Goal: Download file/media

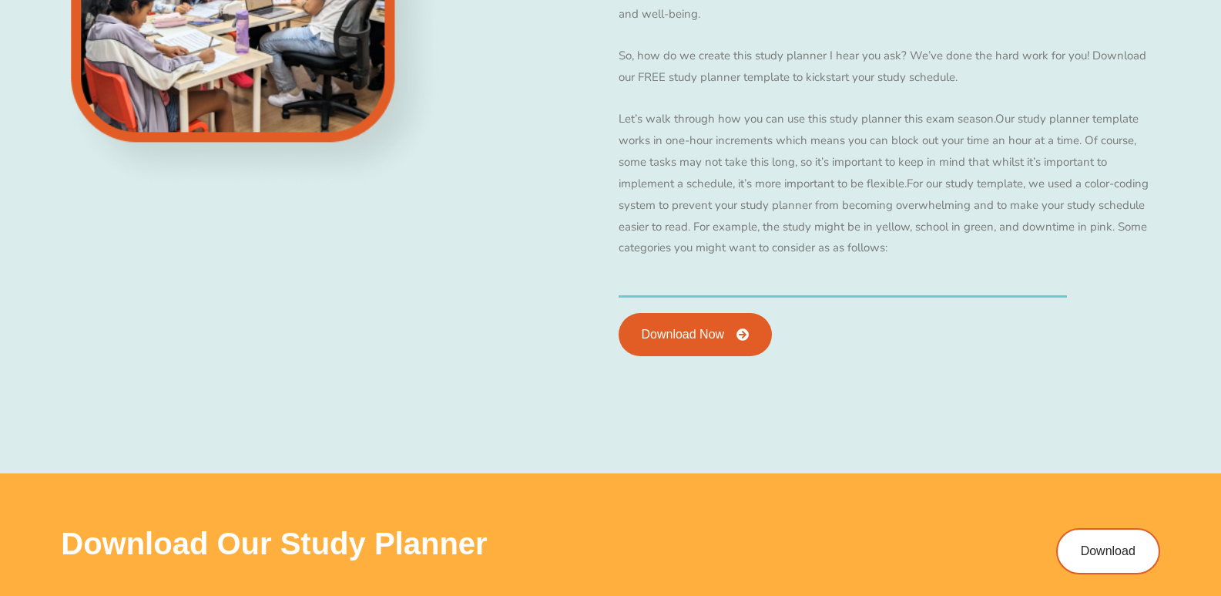
scroll to position [1729, 0]
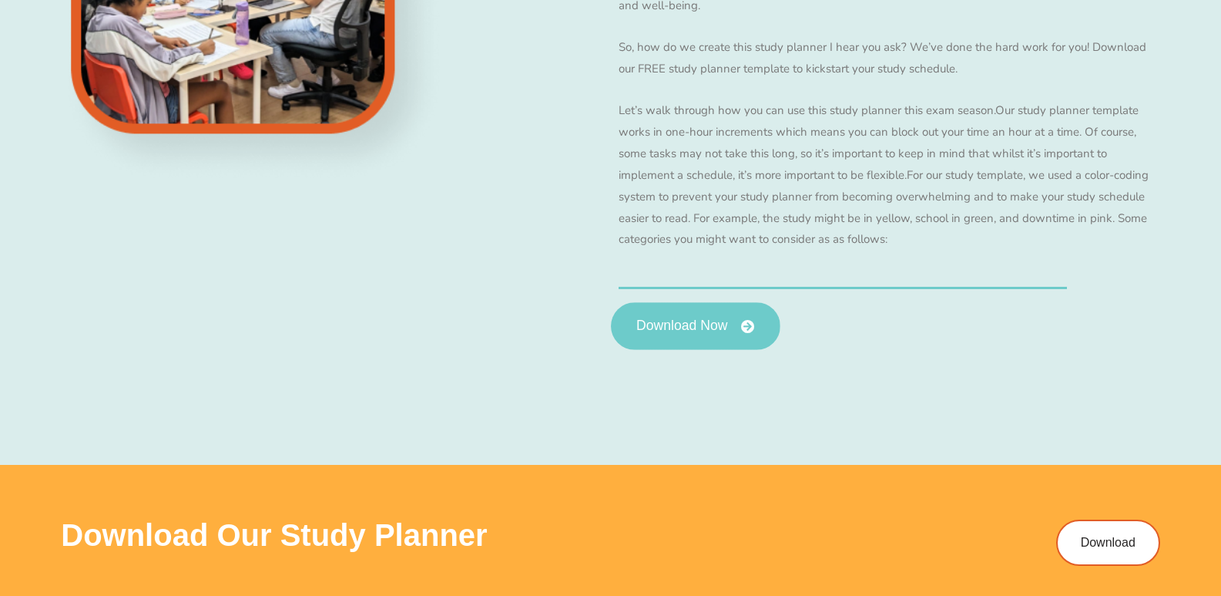
click at [693, 329] on span "Download Now" at bounding box center [681, 326] width 91 height 14
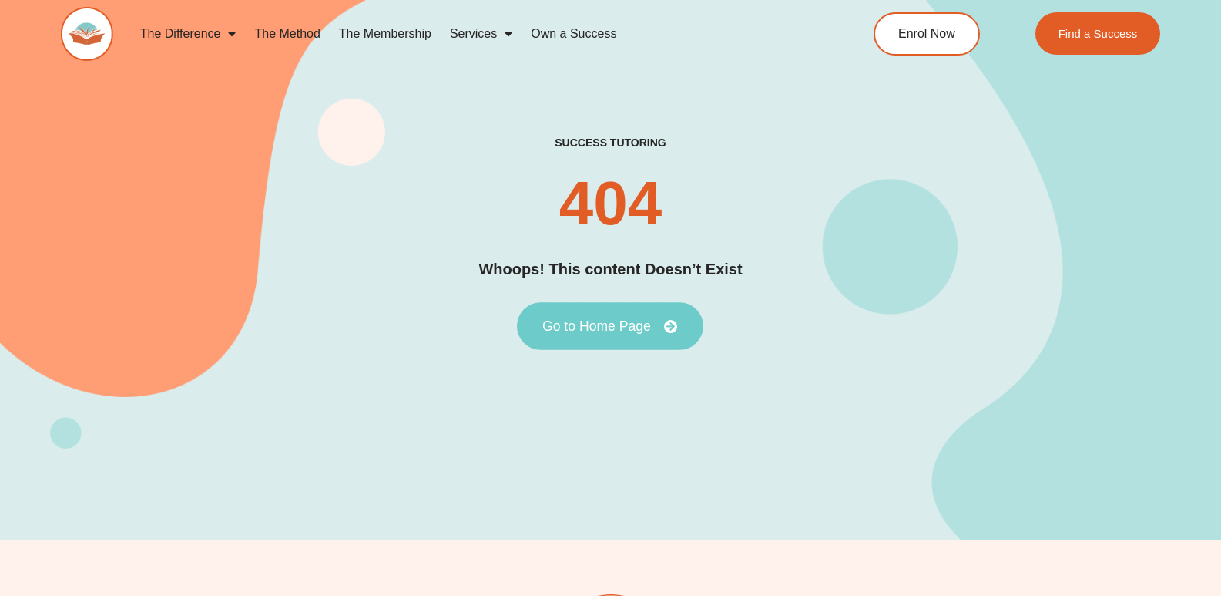
scroll to position [3351, 0]
click at [571, 322] on span "Go to Home Page" at bounding box center [596, 326] width 109 height 14
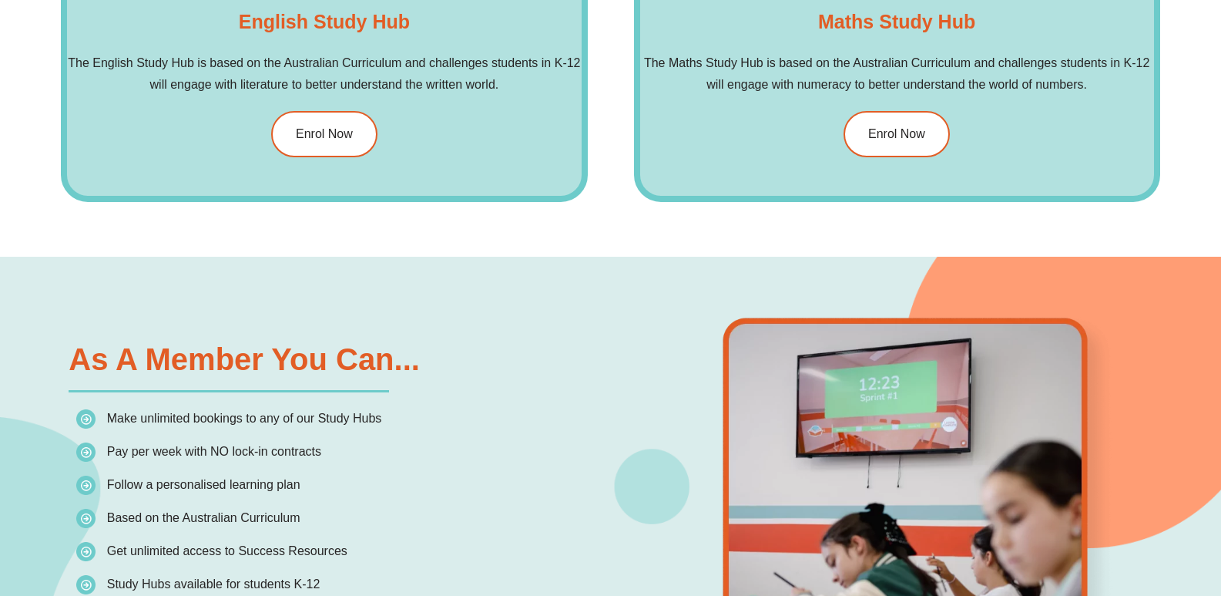
scroll to position [3351, 0]
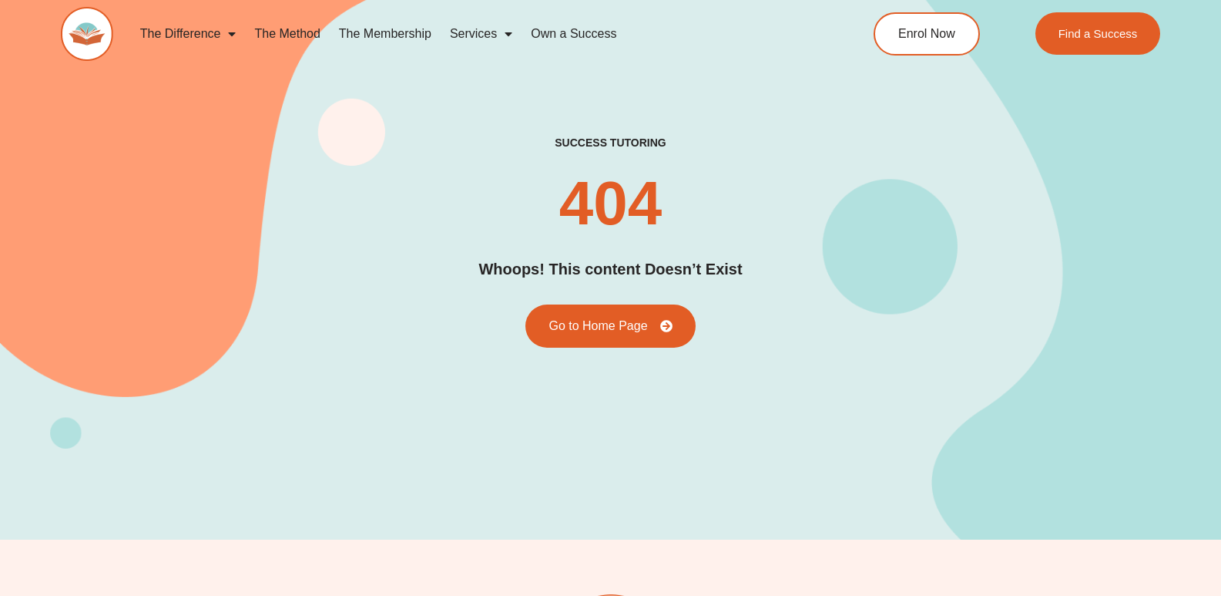
scroll to position [159, 0]
